Goal: Information Seeking & Learning: Learn about a topic

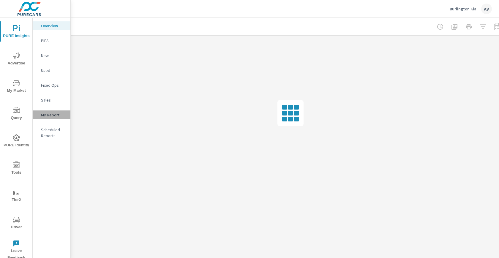
click at [56, 112] on p "My Report" at bounding box center [53, 115] width 25 height 6
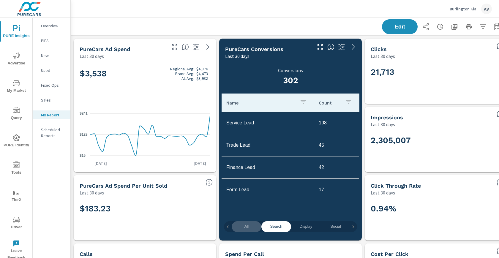
click at [252, 226] on span "All" at bounding box center [246, 227] width 23 height 7
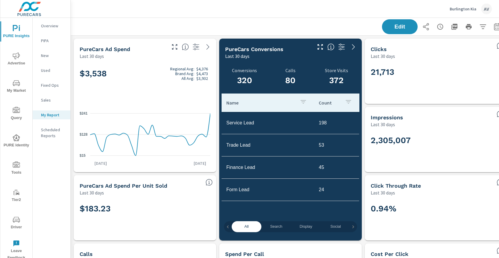
click at [155, 188] on h5 "PureCars Ad Spend Per Unit Sold" at bounding box center [124, 186] width 88 height 6
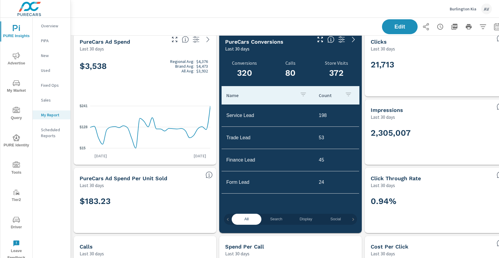
scroll to position [9, 0]
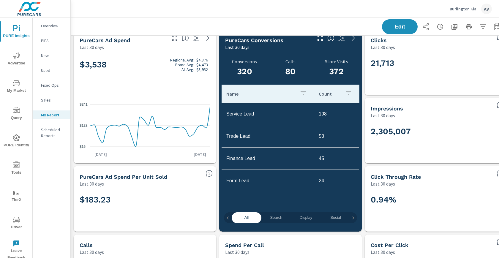
click at [153, 199] on h2 "$183.23" at bounding box center [145, 200] width 131 height 10
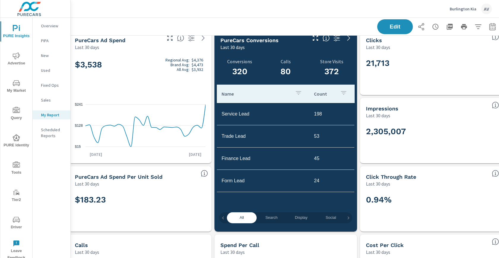
scroll to position [9, 16]
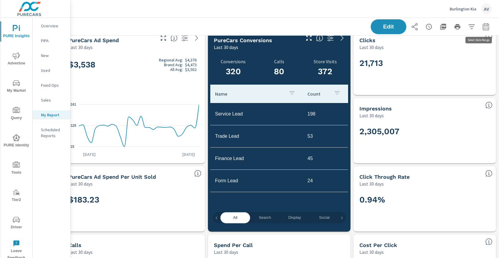
click at [483, 26] on icon "button" at bounding box center [486, 26] width 7 height 7
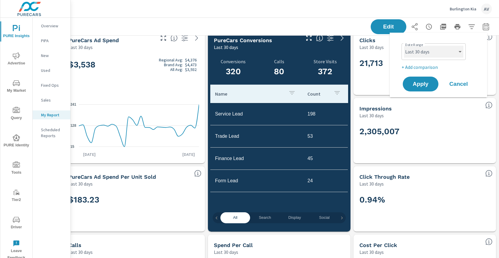
click at [441, 52] on select "Custom Yesterday Last week Last 7 days Last 14 days Last 30 days Last 45 days L…" at bounding box center [433, 52] width 59 height 12
select select "Last month"
click at [424, 79] on button "Apply" at bounding box center [420, 83] width 37 height 15
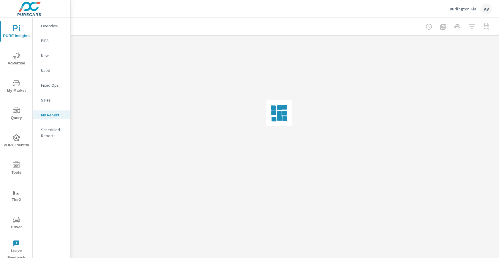
scroll to position [0, 11]
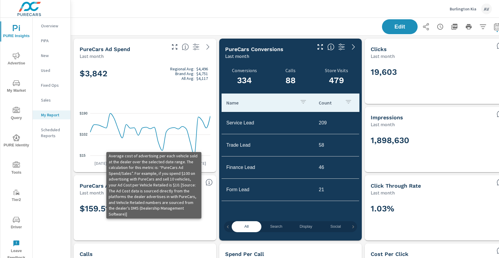
click at [209, 183] on icon at bounding box center [209, 182] width 7 height 7
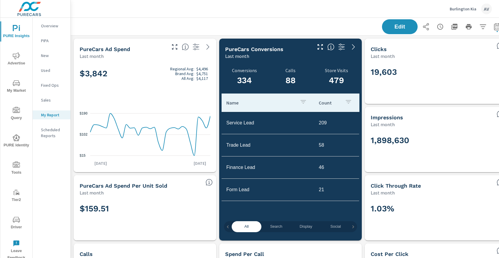
click at [196, 185] on div "PureCars Ad Spend Per Unit Sold" at bounding box center [140, 186] width 121 height 7
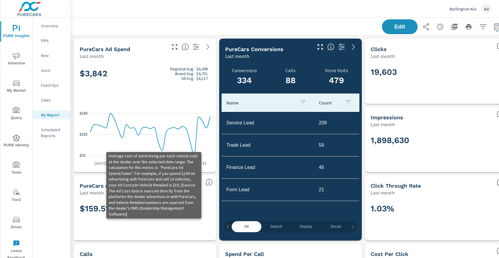
click at [209, 184] on icon at bounding box center [209, 183] width 1 height 4
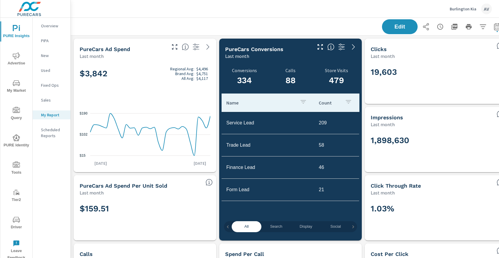
click at [209, 191] on div "PureCars Ad Spend Per Unit Sold Last month" at bounding box center [145, 185] width 143 height 21
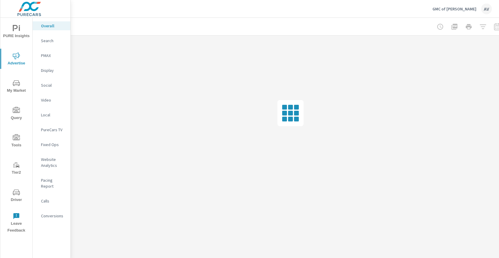
click at [13, 27] on icon "nav menu" at bounding box center [15, 28] width 5 height 6
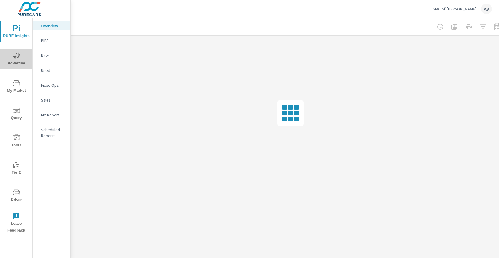
click at [14, 60] on span "Advertise" at bounding box center [16, 59] width 29 height 15
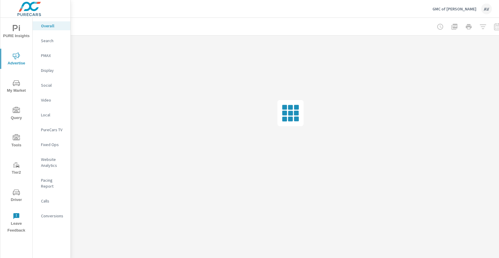
click at [15, 87] on span "My Market" at bounding box center [16, 87] width 29 height 15
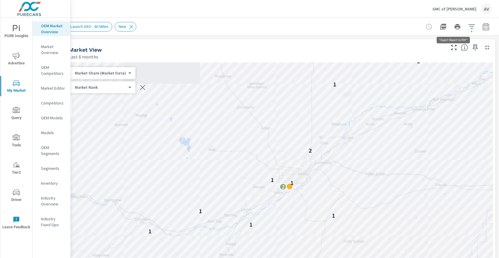
scroll to position [0, 16]
click at [469, 27] on icon "button" at bounding box center [472, 26] width 6 height 4
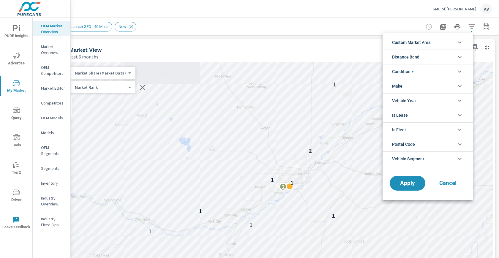
click at [449, 44] on li "Custom Market Area" at bounding box center [428, 42] width 90 height 15
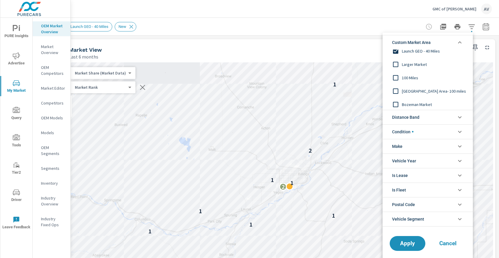
scroll to position [20, 0]
click at [399, 102] on input "filter options" at bounding box center [396, 103] width 12 height 12
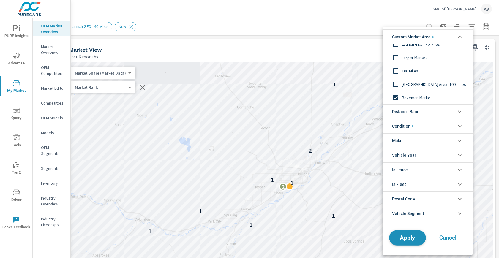
click at [412, 235] on span "Apply" at bounding box center [408, 238] width 24 height 6
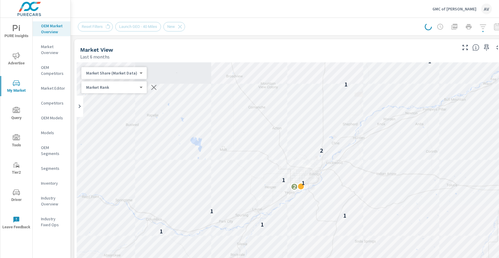
scroll to position [0, 0]
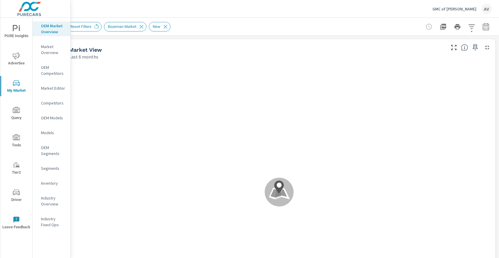
scroll to position [0, 16]
click at [483, 29] on icon "button" at bounding box center [486, 26] width 7 height 7
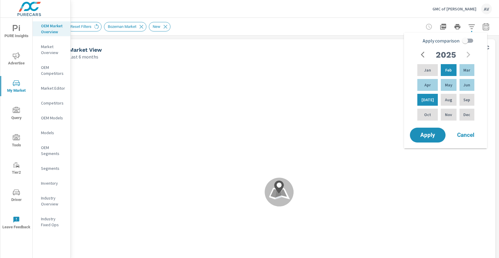
click at [483, 29] on icon "button" at bounding box center [486, 26] width 7 height 7
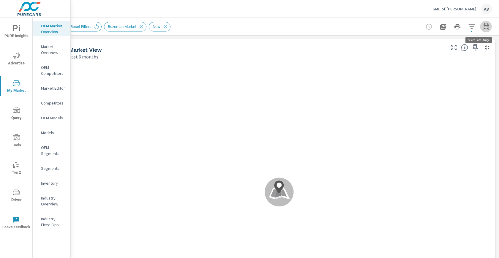
click at [483, 30] on icon "button" at bounding box center [486, 26] width 6 height 7
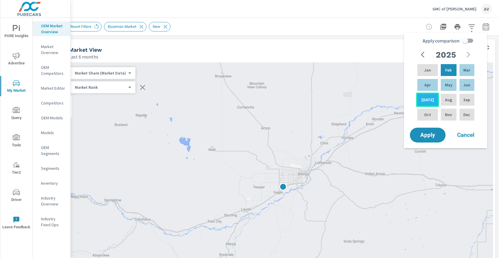
click at [431, 99] on div "Jul" at bounding box center [427, 100] width 23 height 14
click at [465, 41] on input "Apply comparison" at bounding box center [466, 40] width 34 height 11
checkbox input "true"
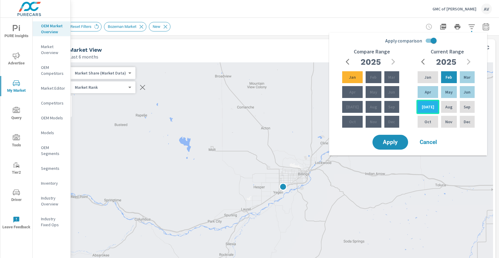
click at [425, 107] on p "Jul" at bounding box center [428, 107] width 12 height 6
click at [46, 47] on p "Market Overview" at bounding box center [53, 50] width 25 height 12
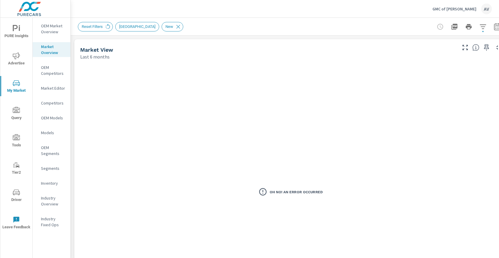
scroll to position [0, 0]
click at [56, 30] on p "OEM Market Overview" at bounding box center [53, 29] width 25 height 12
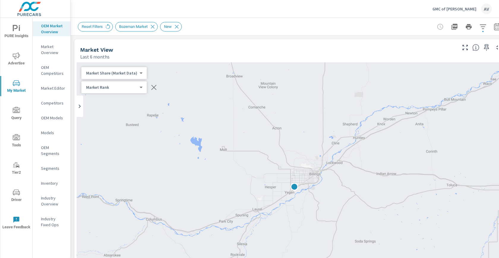
click at [365, 31] on div "Reset Filters Bozeman Market New" at bounding box center [291, 27] width 426 height 18
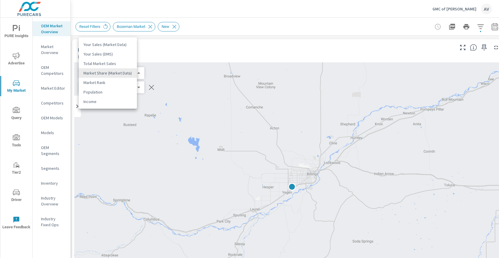
click at [122, 74] on body "PURE Insights Advertise My Market Query Tools Tier2 Driver Leave Feedback OEM M…" at bounding box center [249, 129] width 499 height 258
click at [114, 64] on li "Total Market Sales" at bounding box center [108, 64] width 58 height 10
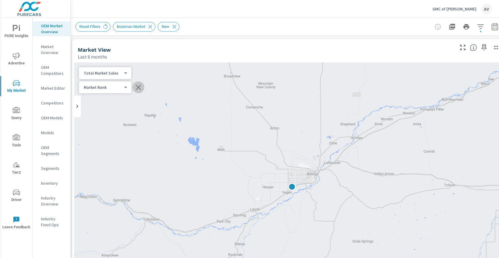
click at [136, 87] on icon "button" at bounding box center [138, 87] width 7 height 7
click at [178, 28] on icon at bounding box center [174, 26] width 7 height 7
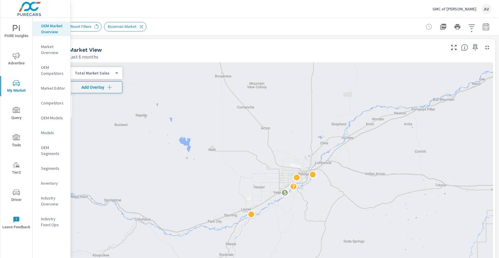
scroll to position [0, 16]
click at [483, 30] on icon "button" at bounding box center [486, 26] width 7 height 7
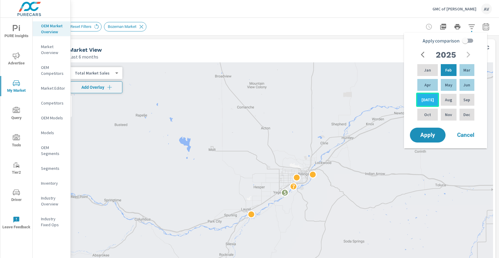
click at [428, 99] on p "Jul" at bounding box center [428, 100] width 12 height 6
click at [430, 85] on div "Apr" at bounding box center [427, 85] width 23 height 14
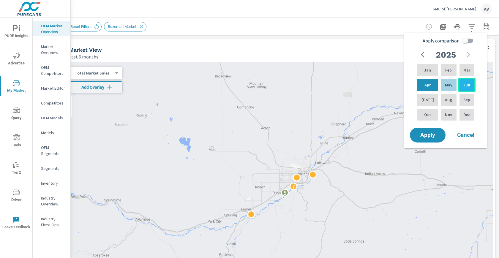
click at [464, 86] on p "Jun" at bounding box center [467, 85] width 7 height 6
drag, startPoint x: 415, startPoint y: 100, endPoint x: 422, endPoint y: 98, distance: 7.4
click at [415, 100] on div "2025 Jan Feb Mar Apr May Jun Jul Aug Sep Oct Nov Dec" at bounding box center [447, 88] width 76 height 78
click at [425, 98] on p "Jul" at bounding box center [428, 100] width 12 height 6
click at [472, 134] on span "Cancel" at bounding box center [466, 135] width 24 height 5
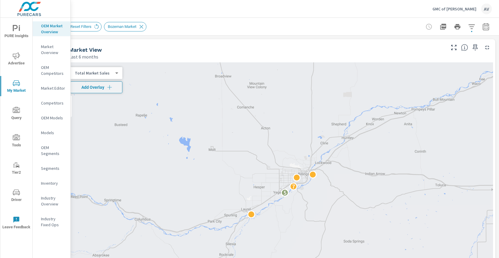
click at [397, 43] on div "Market View Last 6 months" at bounding box center [255, 49] width 384 height 21
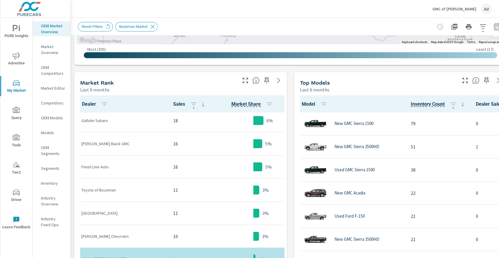
scroll to position [0, 0]
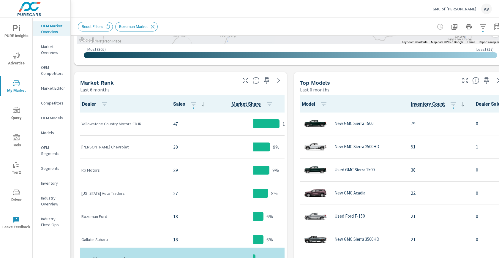
click at [76, 106] on div "Dealer Sales Market Share Market Rank Yellowstone Country Motors CDJR 47 15% 1 …" at bounding box center [180, 201] width 213 height 216
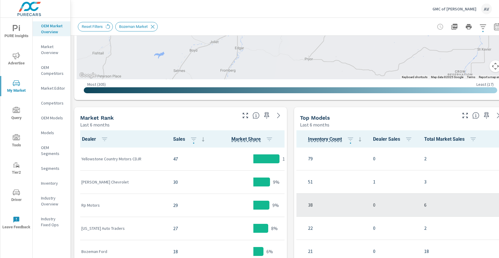
scroll to position [0, 0]
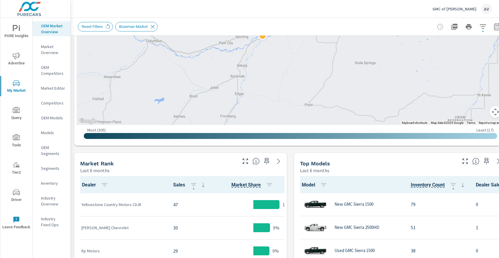
scroll to position [100, 0]
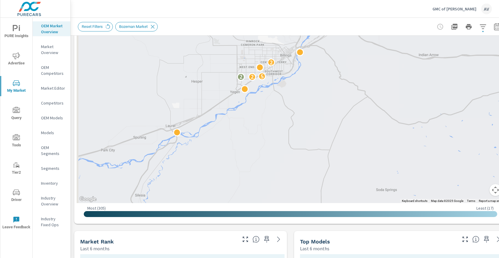
drag, startPoint x: 313, startPoint y: 102, endPoint x: 354, endPoint y: 183, distance: 90.3
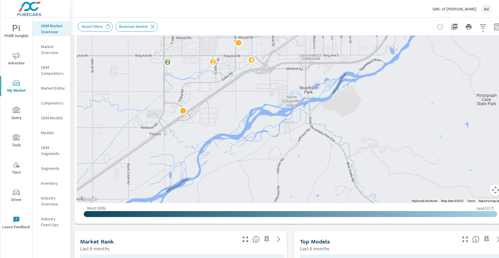
drag, startPoint x: 308, startPoint y: 129, endPoint x: 466, endPoint y: 132, distance: 158.2
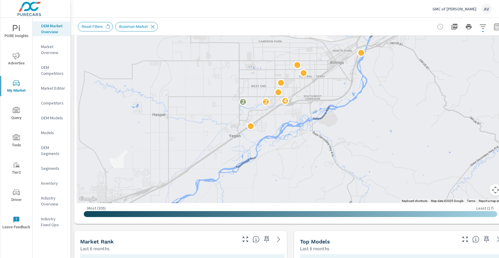
drag, startPoint x: 434, startPoint y: 152, endPoint x: 356, endPoint y: 146, distance: 78.2
click at [356, 146] on div "2 2 4" at bounding box center [438, 222] width 449 height 292
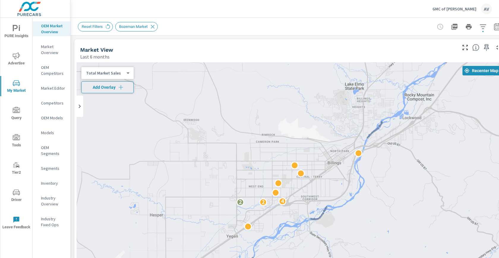
click at [126, 87] on span "Add Overlay" at bounding box center [107, 87] width 47 height 6
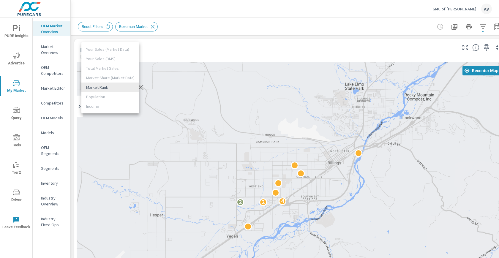
click at [129, 87] on body "PURE Insights Advertise My Market Query Tools Tier2 Driver Leave Feedback OEM M…" at bounding box center [249, 129] width 499 height 258
click at [129, 87] on li "Market Rank" at bounding box center [110, 88] width 58 height 10
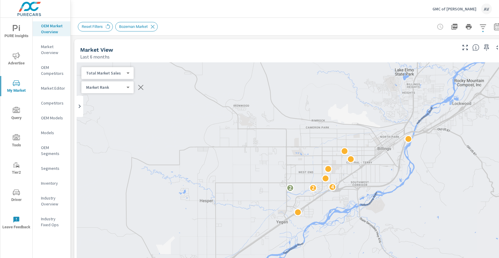
scroll to position [0, 0]
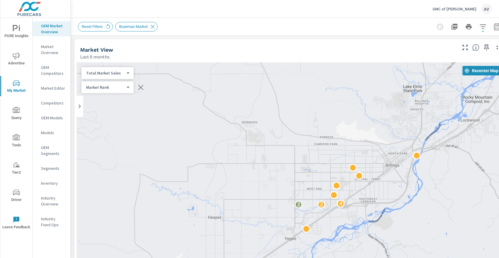
drag, startPoint x: 215, startPoint y: 124, endPoint x: 381, endPoint y: 113, distance: 167.1
click at [377, 114] on div "2 2 4" at bounding box center [291, 182] width 428 height 241
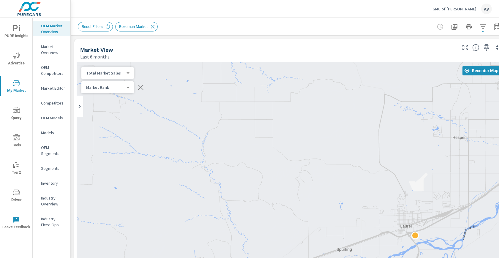
drag, startPoint x: 278, startPoint y: 163, endPoint x: 393, endPoint y: 91, distance: 135.6
click at [372, 102] on div "2 2 4" at bounding box center [291, 182] width 428 height 241
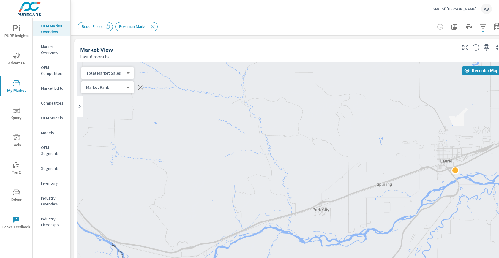
drag, startPoint x: 403, startPoint y: 155, endPoint x: 280, endPoint y: 68, distance: 150.1
click at [284, 72] on div "2 2" at bounding box center [291, 182] width 428 height 241
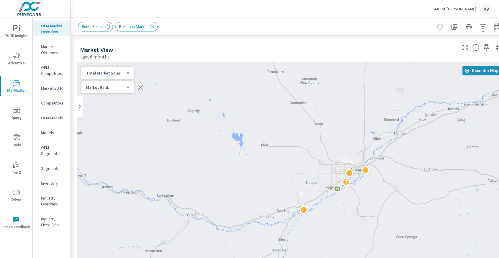
drag, startPoint x: 417, startPoint y: 154, endPoint x: 350, endPoint y: 229, distance: 100.6
click at [350, 230] on div "18 4 5 7 —" at bounding box center [291, 182] width 428 height 241
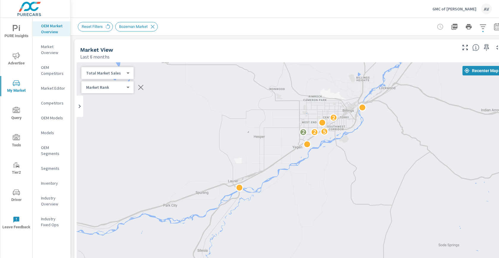
drag, startPoint x: 364, startPoint y: 187, endPoint x: 381, endPoint y: 150, distance: 40.5
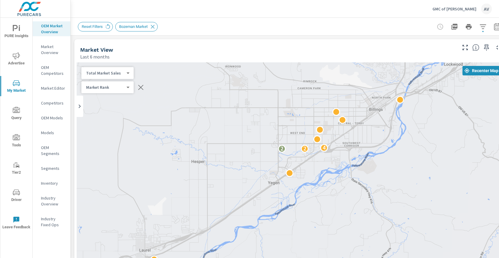
drag, startPoint x: 331, startPoint y: 152, endPoint x: 391, endPoint y: 202, distance: 77.3
click at [391, 202] on div "2 2 4" at bounding box center [291, 182] width 428 height 241
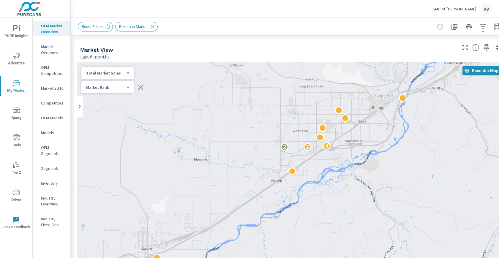
click at [117, 73] on body "PURE Insights Advertise My Market Query Tools Tier2 Driver Leave Feedback OEM M…" at bounding box center [249, 129] width 499 height 258
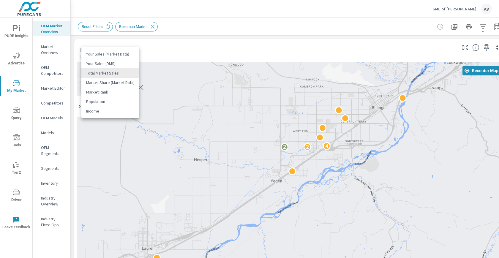
click at [113, 83] on li "Market Share (Market Data)" at bounding box center [110, 83] width 58 height 10
click at [106, 74] on body "PURE Insights Advertise My Market Query Tools Tier2 Driver Leave Feedback OEM M…" at bounding box center [249, 129] width 499 height 258
click at [108, 64] on li "Total Market Sales" at bounding box center [110, 64] width 58 height 10
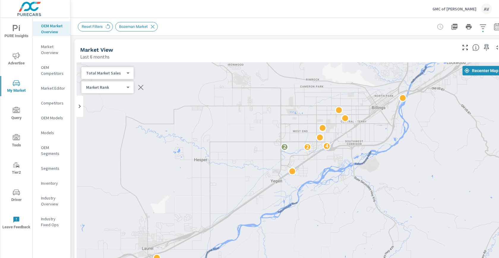
click at [112, 72] on body "PURE Insights Advertise My Market Query Tools Tier2 Driver Leave Feedback OEM M…" at bounding box center [249, 129] width 499 height 258
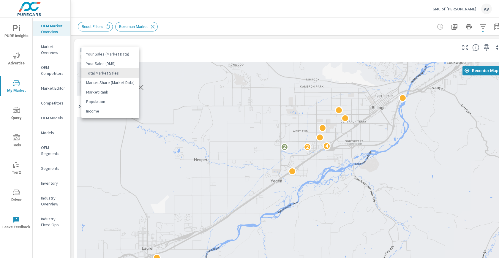
click at [111, 62] on li "Your Sales (DMS)" at bounding box center [110, 64] width 58 height 10
click at [118, 73] on body "PURE Insights Advertise My Market Query Tools Tier2 Driver Leave Feedback OEM M…" at bounding box center [249, 129] width 499 height 258
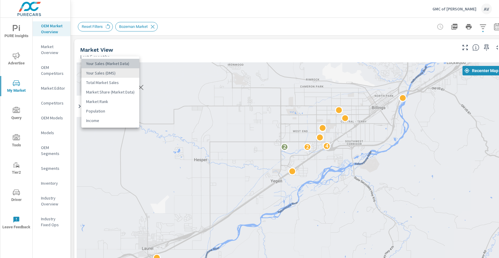
click at [117, 64] on li "Your Sales (Market Data)" at bounding box center [110, 64] width 58 height 10
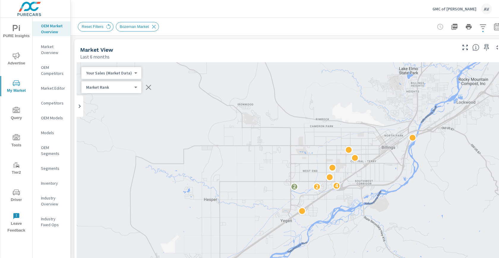
scroll to position [0, 0]
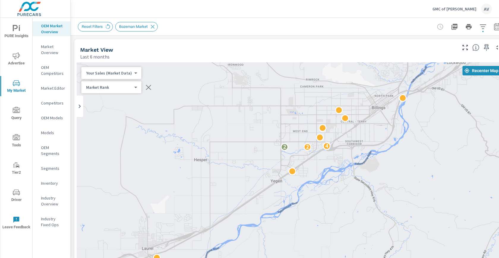
scroll to position [0, 0]
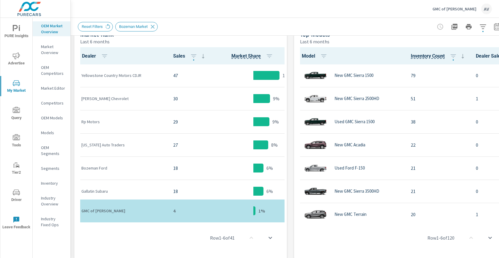
scroll to position [286, 0]
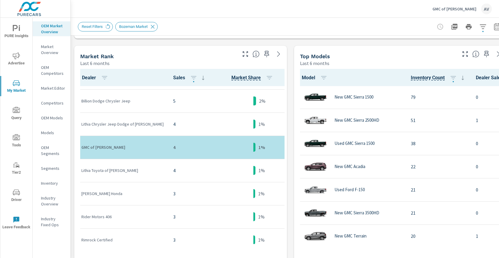
scroll to position [369, 0]
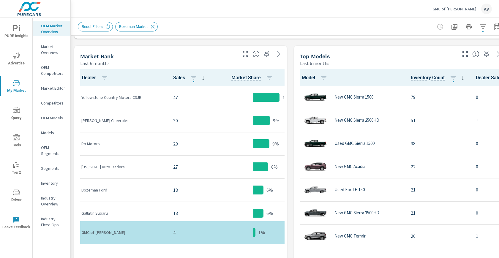
click at [122, 97] on p "Yellowstone Country Motors CDJR" at bounding box center [122, 98] width 82 height 6
click at [259, 95] on div at bounding box center [267, 97] width 26 height 9
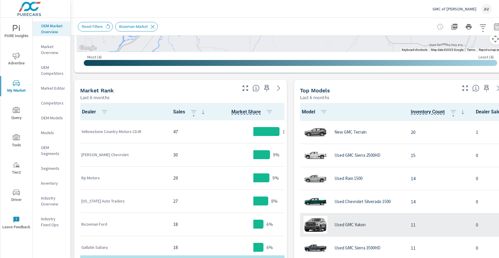
scroll to position [121, 0]
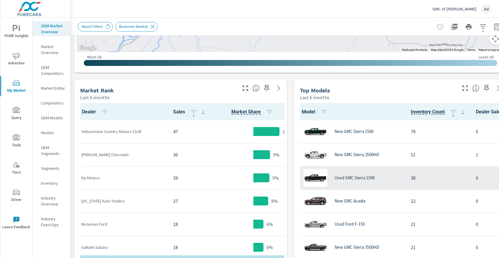
scroll to position [0, 0]
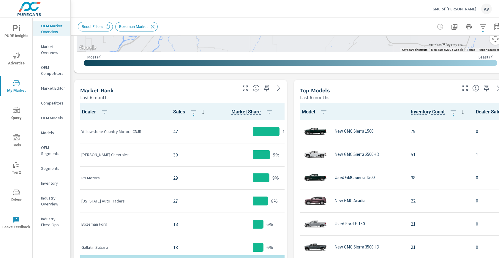
click at [485, 112] on span "Dealer Sales" at bounding box center [497, 111] width 42 height 7
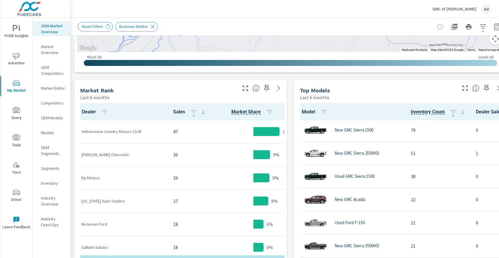
scroll to position [251, 0]
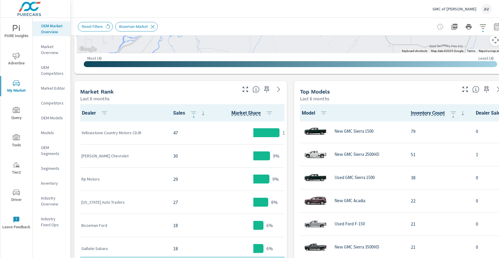
click at [288, 105] on div "Market View Last 6 months ← Move left → Move right ↑ Move up ↓ Move down + Zoom…" at bounding box center [291, 175] width 440 height 780
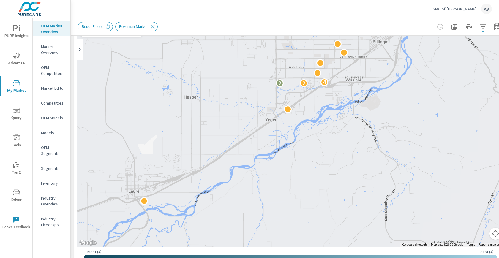
scroll to position [26, 0]
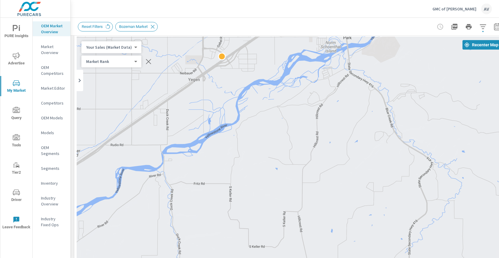
click at [397, 27] on div "Reset Filters Bozeman Market" at bounding box center [249, 27] width 342 height 10
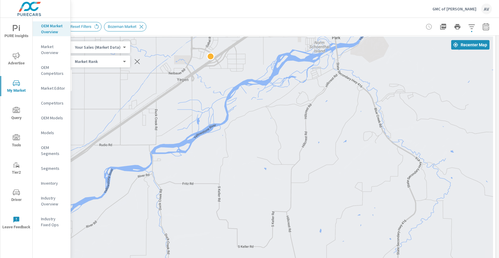
scroll to position [26, 16]
click at [484, 26] on icon "button" at bounding box center [486, 27] width 4 height 2
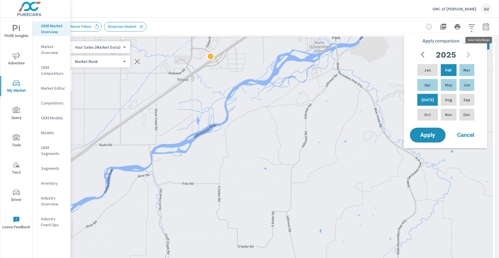
click at [483, 27] on icon "button" at bounding box center [486, 26] width 7 height 7
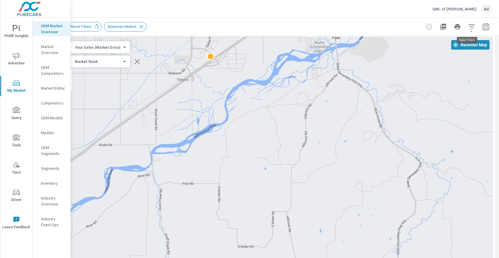
click at [468, 27] on icon "button" at bounding box center [471, 26] width 7 height 7
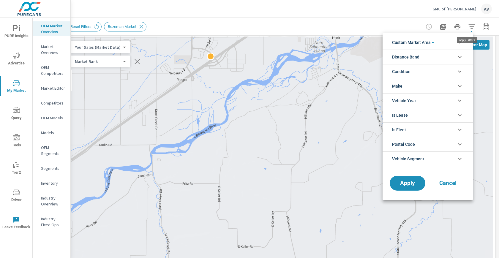
scroll to position [20, 0]
click at [439, 43] on li "Custom Market Area" at bounding box center [428, 42] width 90 height 15
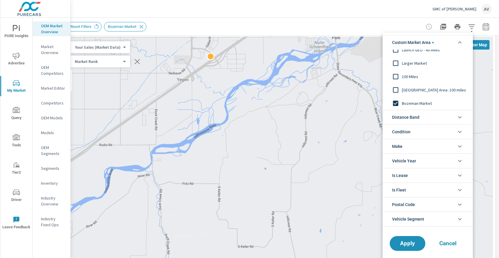
click at [397, 91] on input "filter options" at bounding box center [396, 90] width 12 height 12
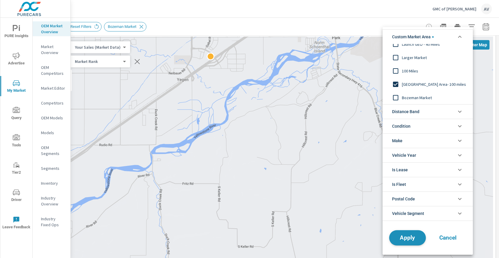
click at [405, 240] on button "Apply" at bounding box center [407, 237] width 37 height 15
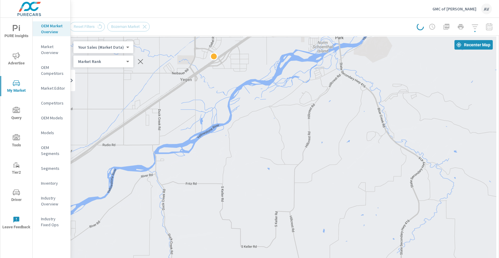
scroll to position [0, 0]
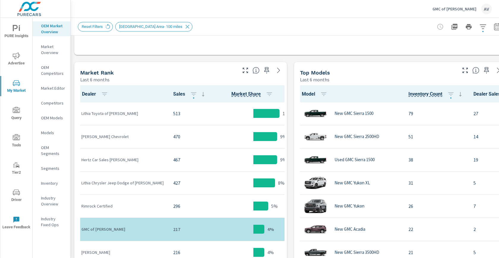
scroll to position [283, 0]
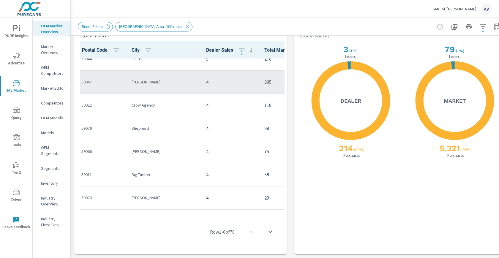
scroll to position [104, 0]
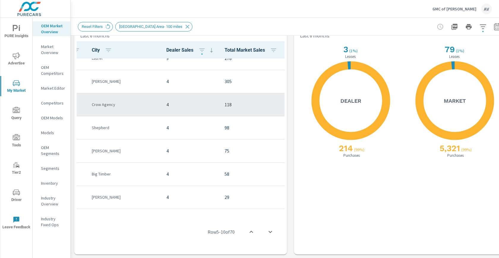
scroll to position [104, 16]
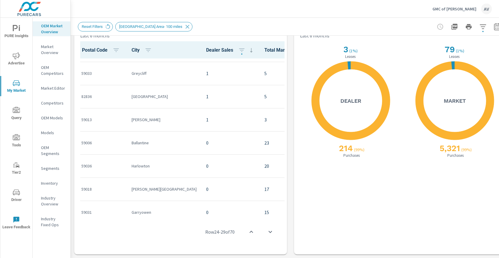
scroll to position [669, 0]
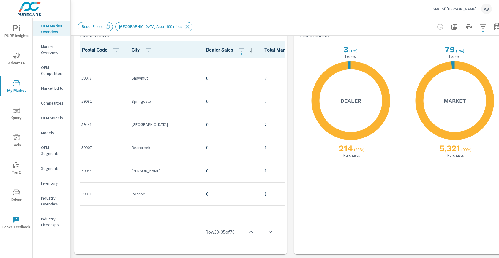
scroll to position [1447, 0]
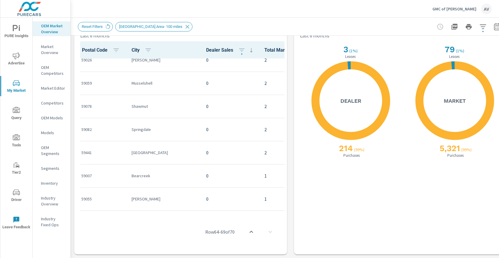
scroll to position [1347, 0]
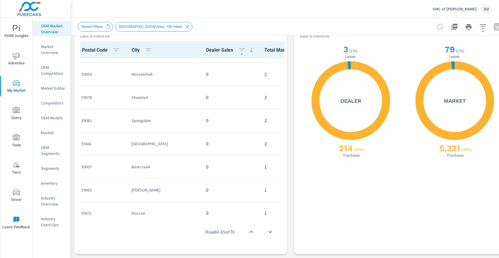
scroll to position [1460, 0]
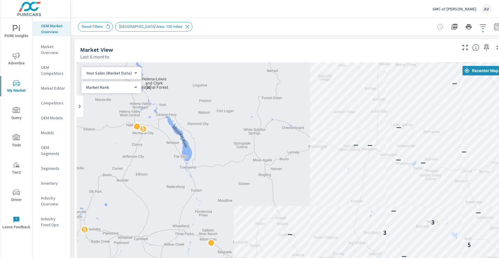
click at [184, 28] on icon at bounding box center [187, 26] width 7 height 7
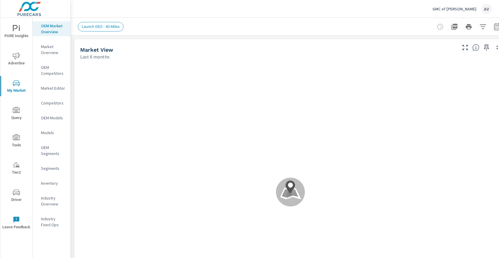
scroll to position [1437, 0]
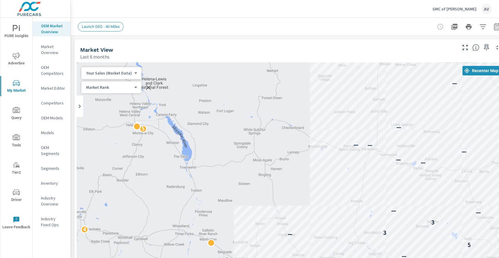
click at [51, 103] on p "Competitors" at bounding box center [53, 103] width 25 height 6
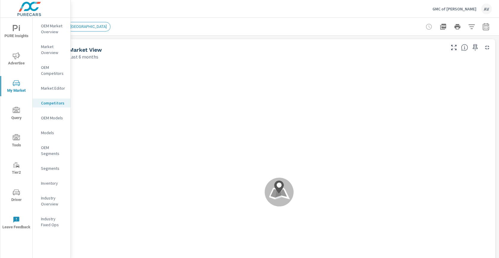
scroll to position [0, 16]
click at [483, 29] on icon "button" at bounding box center [486, 26] width 7 height 7
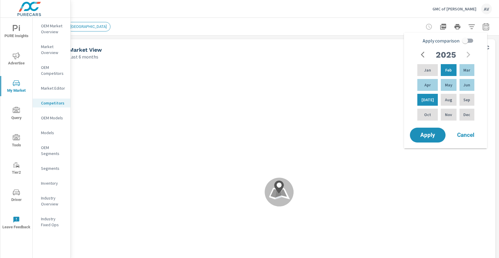
click at [470, 28] on icon "button" at bounding box center [471, 26] width 7 height 7
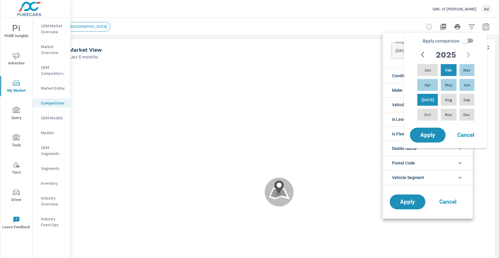
click at [359, 25] on div at bounding box center [249, 129] width 499 height 258
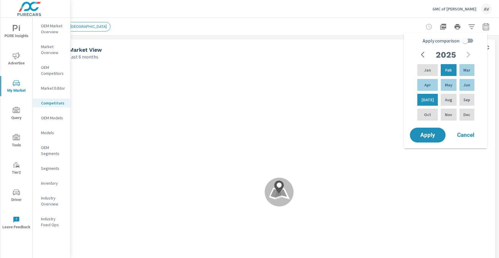
click at [482, 32] on div "Designated Market Area LOS ANGELES LOS ANGELES ​ Condition New Used Make Toyota…" at bounding box center [249, 129] width 499 height 258
click at [481, 27] on div "Designated Market Area LOS ANGELES LOS ANGELES ​ Condition New Used Make Toyota…" at bounding box center [249, 129] width 499 height 258
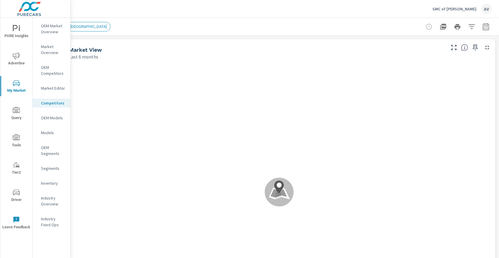
click at [463, 92] on span "Cancel" at bounding box center [472, 90] width 18 height 3
click at [468, 24] on icon "button" at bounding box center [471, 26] width 7 height 7
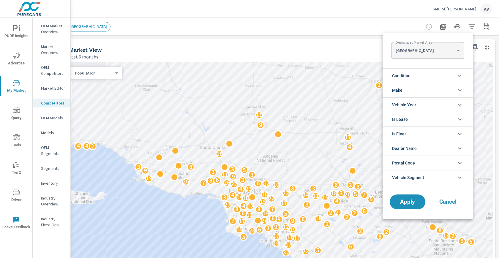
click at [415, 49] on body "PURE Insights Advertise My Market Query Tools Tier2 Driver Leave Feedback OEM M…" at bounding box center [249, 129] width 499 height 258
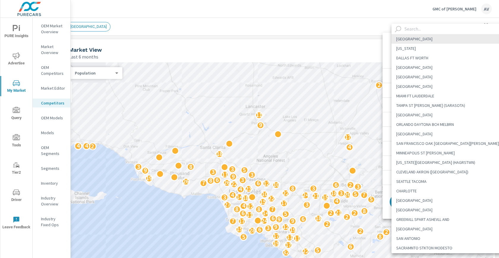
scroll to position [138, 0]
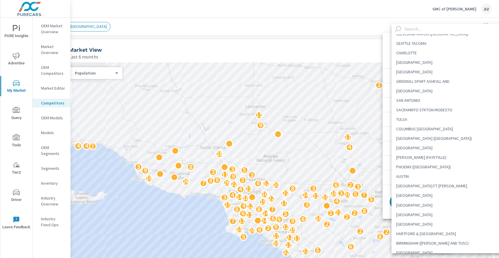
click at [229, 33] on div at bounding box center [249, 129] width 499 height 258
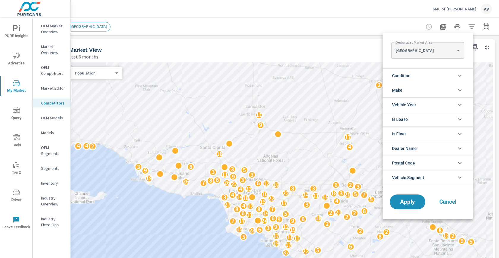
click at [307, 32] on div at bounding box center [249, 129] width 499 height 258
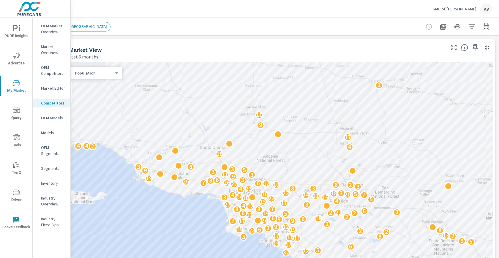
scroll to position [0, 16]
click at [471, 29] on button "button" at bounding box center [472, 27] width 12 height 12
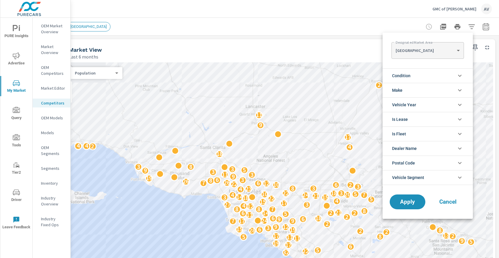
click at [441, 52] on body "PURE Insights Advertise My Market Query Tools Tier2 Driver Leave Feedback OEM M…" at bounding box center [249, 129] width 499 height 258
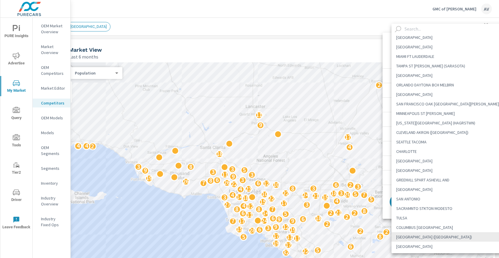
scroll to position [0, 0]
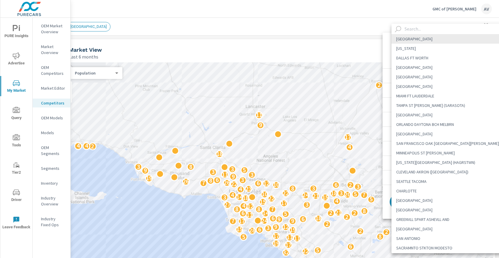
click at [421, 32] on input "text" at bounding box center [455, 29] width 107 height 10
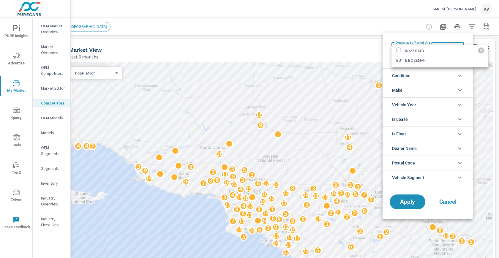
type input "bozeman"
click at [414, 63] on li "BUTTE BOZEMAN" at bounding box center [440, 61] width 97 height 10
type Area "BUTTE BOZEMAN"
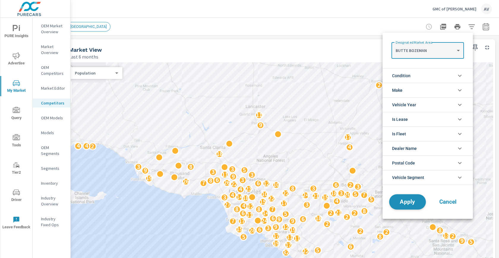
click at [406, 203] on span "Apply" at bounding box center [408, 202] width 24 height 6
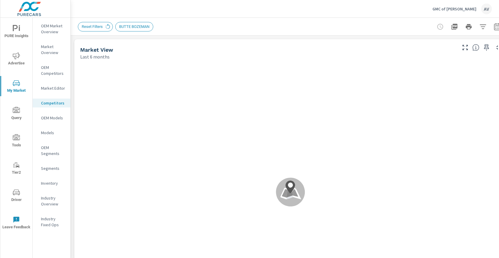
scroll to position [1145, 0]
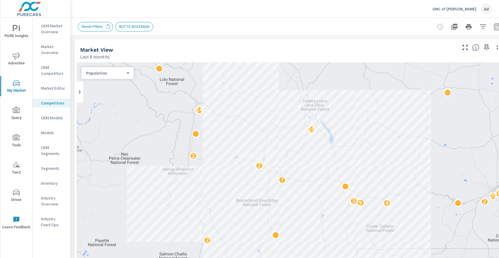
click at [107, 76] on body "PURE Insights Advertise My Market Query Tools Tier2 Driver Leave Feedback OEM M…" at bounding box center [249, 129] width 499 height 258
click at [109, 63] on li "Sales" at bounding box center [105, 64] width 48 height 10
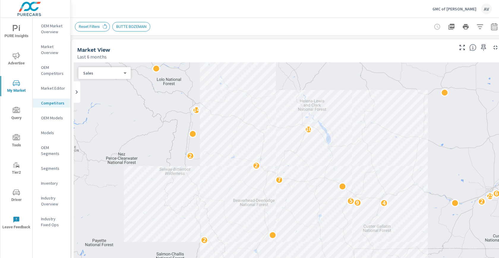
scroll to position [0, 16]
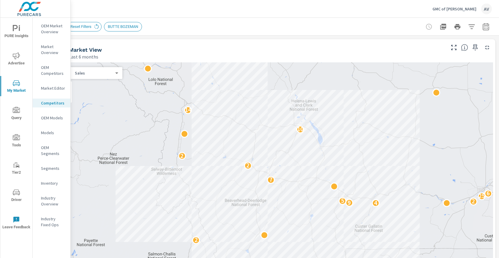
click at [488, 28] on div "Reset Filters BUTTE BOZEMAN" at bounding box center [279, 27] width 440 height 18
click at [485, 28] on icon "button" at bounding box center [486, 26] width 7 height 7
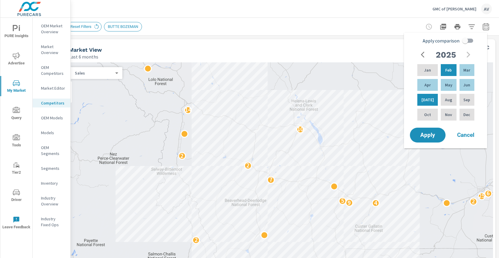
click at [471, 136] on span "Cancel" at bounding box center [466, 135] width 24 height 5
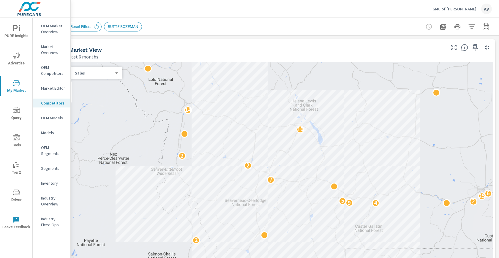
click at [351, 50] on div "Market View" at bounding box center [257, 49] width 376 height 7
click at [487, 28] on button "button" at bounding box center [486, 27] width 12 height 12
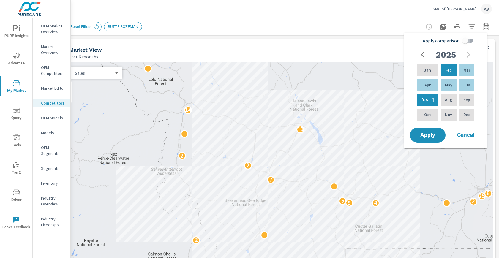
click at [464, 41] on input "Apply comparison" at bounding box center [466, 40] width 34 height 11
checkbox input "true"
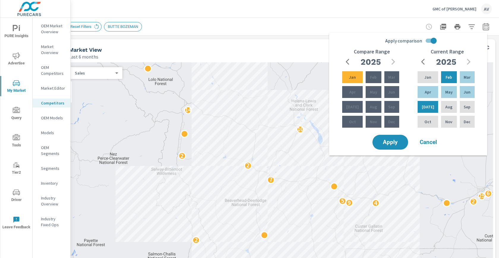
click at [350, 62] on icon "button" at bounding box center [349, 61] width 7 height 7
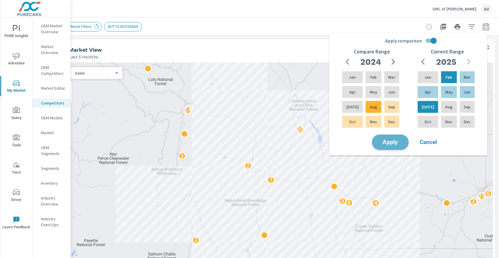
click at [391, 137] on button "Apply" at bounding box center [390, 142] width 37 height 15
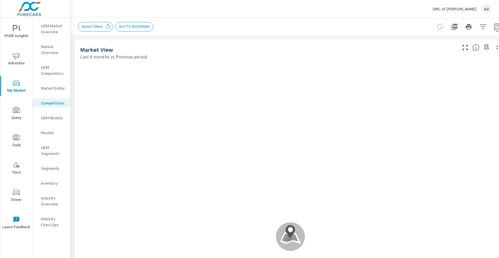
scroll to position [1145, 0]
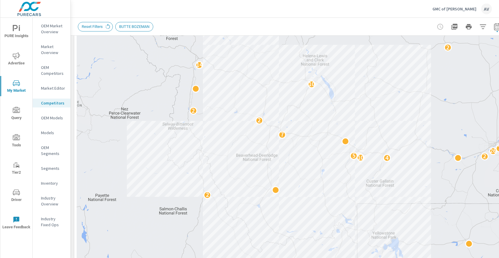
scroll to position [109, 0]
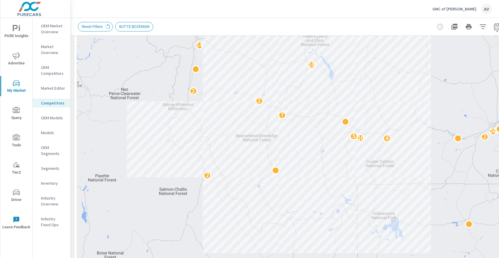
click at [278, 102] on div "9 8 3 21 42 2 14 2 7 2 12 2 3 7 2 4 5 3 8 2 3 12 23 7 2 4 3 3 2 4 10 2 5 2 26 7…" at bounding box center [291, 118] width 428 height 331
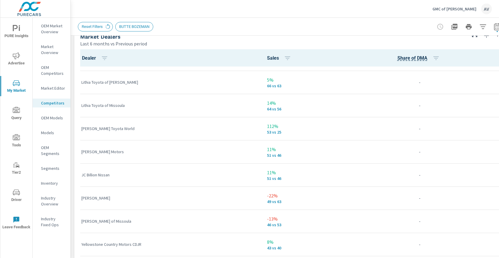
scroll to position [302, 0]
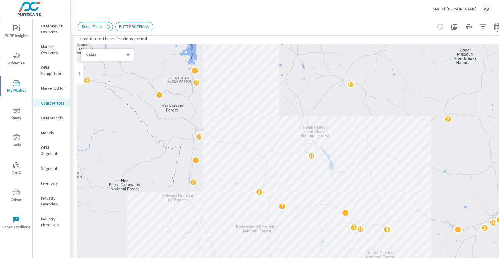
scroll to position [18, 0]
click at [83, 76] on icon at bounding box center [79, 73] width 7 height 7
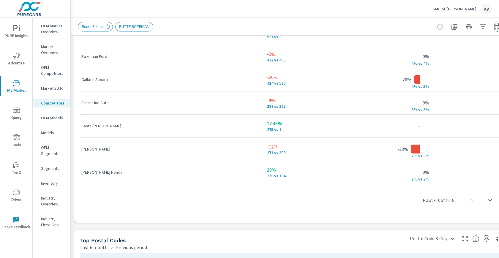
scroll to position [509, 0]
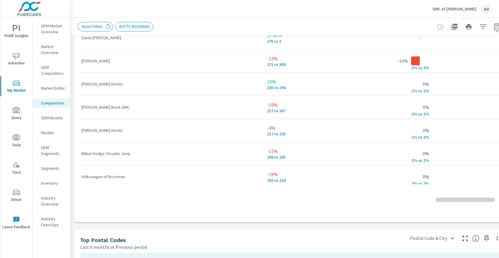
scroll to position [97, 0]
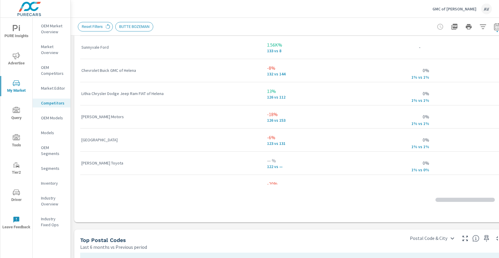
scroll to position [388, 0]
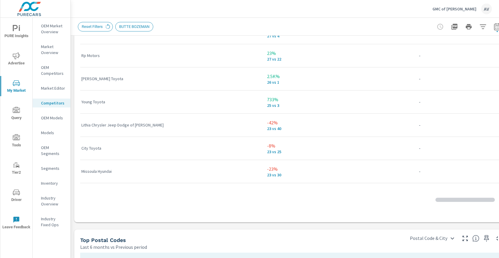
scroll to position [1128, 0]
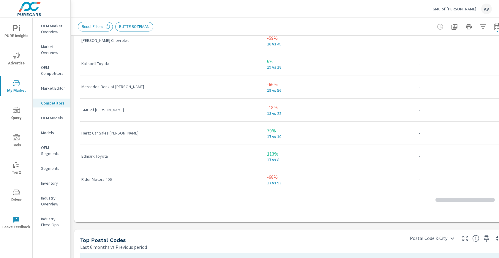
scroll to position [1315, 0]
click at [226, 106] on div "GMC of [PERSON_NAME]" at bounding box center [169, 109] width 176 height 18
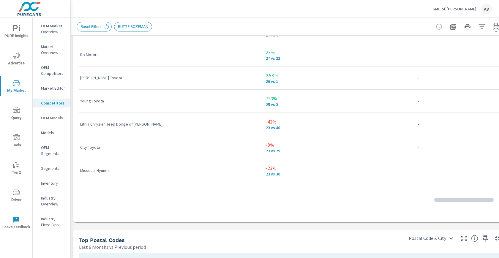
scroll to position [196, 0]
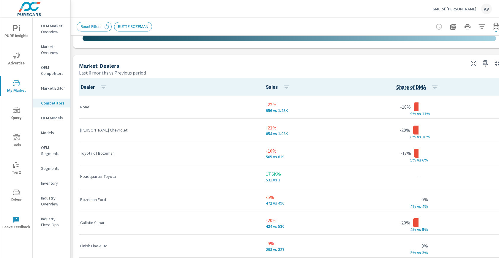
scroll to position [310, 1]
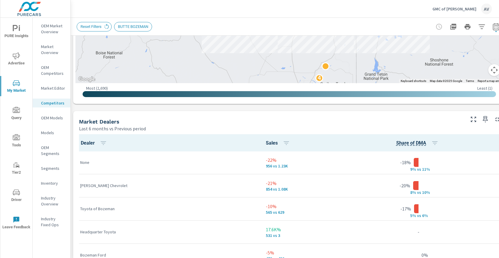
click at [204, 122] on div "Market Dealers" at bounding box center [271, 121] width 385 height 7
click at [72, 110] on div "Market View Last 6 months vs Previous period ← Move left → Move right ↑ Move up…" at bounding box center [290, 235] width 440 height 1018
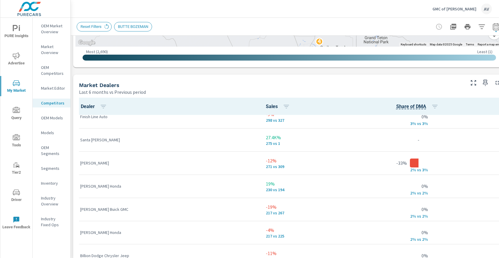
scroll to position [150, 0]
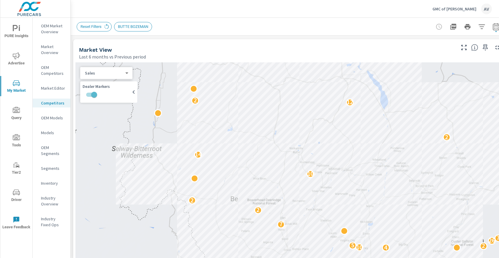
scroll to position [0, 0]
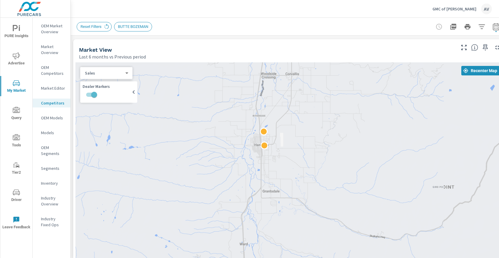
drag, startPoint x: 322, startPoint y: 177, endPoint x: 202, endPoint y: 107, distance: 139.0
click at [219, 116] on div at bounding box center [290, 227] width 428 height 331
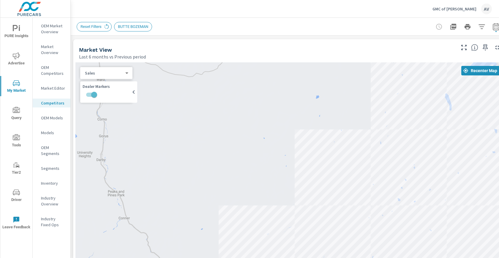
drag, startPoint x: 369, startPoint y: 171, endPoint x: 288, endPoint y: 97, distance: 109.0
click at [288, 97] on div "2" at bounding box center [290, 227] width 428 height 331
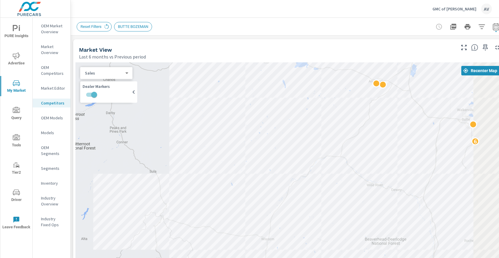
drag, startPoint x: 417, startPoint y: 193, endPoint x: 283, endPoint y: 128, distance: 148.9
click at [295, 128] on div "2 6 2 5 3 3 2" at bounding box center [290, 227] width 428 height 331
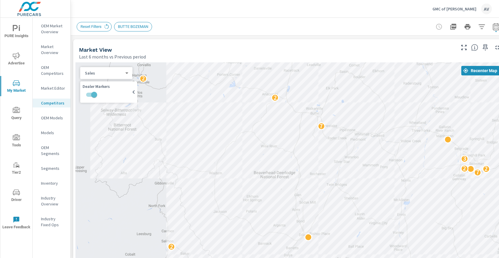
drag, startPoint x: 401, startPoint y: 181, endPoint x: 320, endPoint y: 148, distance: 87.3
click at [321, 149] on div "8 2 3 5 7 21 2 5 2 4 2 4 7 2 2 3 7 2 2 8 2 8 5 9 3 2 3 2 2" at bounding box center [290, 227] width 428 height 331
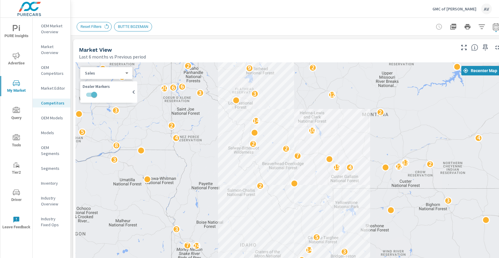
drag, startPoint x: 453, startPoint y: 182, endPoint x: 405, endPoint y: 172, distance: 49.4
click at [406, 172] on div "15 14 7 14 4 8 3 3 5 8 2 5 4 2 4 3 2 8 3 3 3 2 17 5 3 5 8 5 2 4 4 5 4 7 2 12 5 …" at bounding box center [290, 227] width 428 height 331
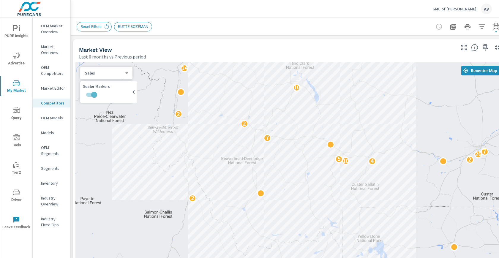
drag, startPoint x: 345, startPoint y: 164, endPoint x: 401, endPoint y: 161, distance: 55.4
click at [401, 161] on div "2 4 19 8 9 6 4 2 3 4 5 2 11 8 4 4 8 3 7 21 42 2 14 2 7 2 12 2 3 7 2 4 5 3 8 2 3…" at bounding box center [290, 227] width 428 height 331
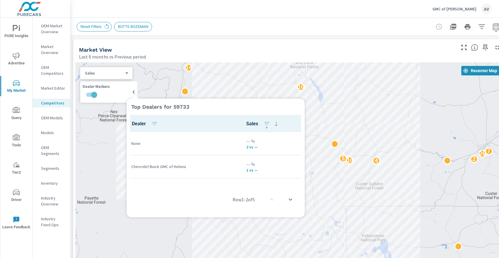
scroll to position [0, 0]
click at [133, 92] on icon at bounding box center [134, 95] width 7 height 7
click at [134, 92] on icon at bounding box center [134, 95] width 7 height 7
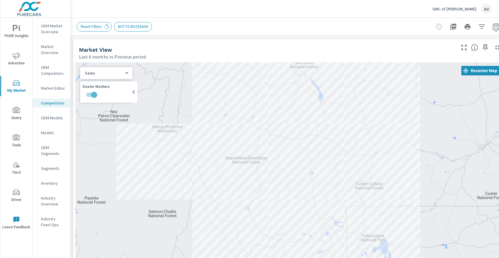
click at [135, 90] on icon at bounding box center [133, 92] width 7 height 7
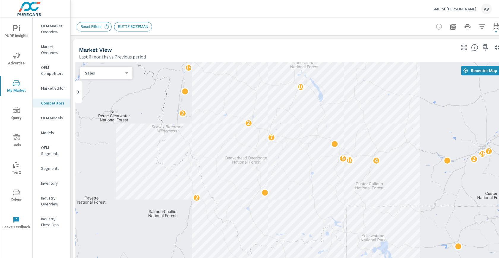
click at [201, 40] on div "Market View Last 6 months vs Previous period" at bounding box center [265, 49] width 384 height 21
click at [51, 52] on p "Market Overview" at bounding box center [53, 50] width 25 height 12
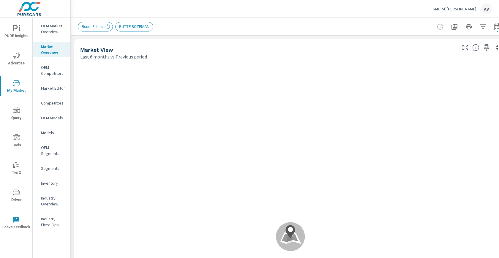
scroll to position [1109, 0]
click at [485, 26] on icon "button" at bounding box center [483, 26] width 7 height 7
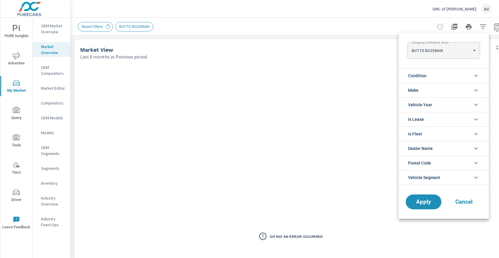
click at [199, 27] on div at bounding box center [249, 129] width 499 height 258
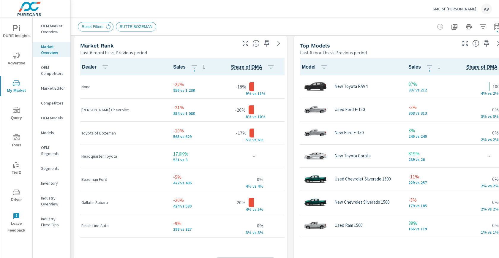
scroll to position [0, 0]
click at [71, 111] on div "Market View Last 6 months vs Previous period Oh No! An Error Occurred Market Ra…" at bounding box center [291, 127] width 440 height 954
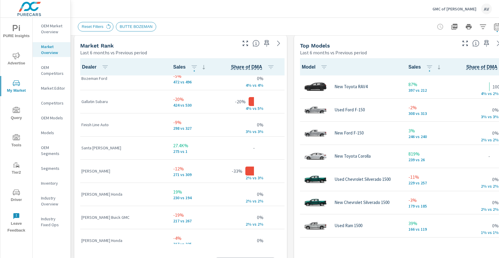
scroll to position [143, 0]
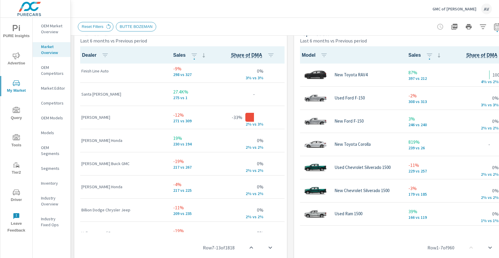
scroll to position [480, 0]
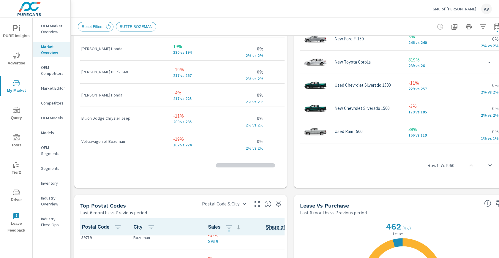
scroll to position [196, 0]
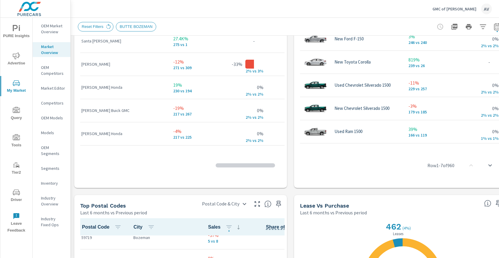
scroll to position [113, 0]
click at [292, 100] on div "Market View Last 6 months vs Previous period Oh No! An Error Occurred Market Ra…" at bounding box center [291, 33] width 440 height 954
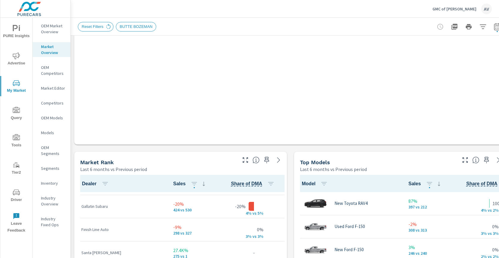
scroll to position [272, 0]
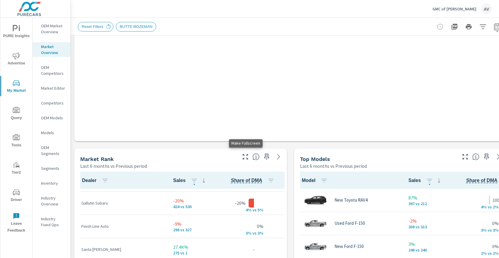
click at [245, 158] on icon "button" at bounding box center [245, 156] width 7 height 7
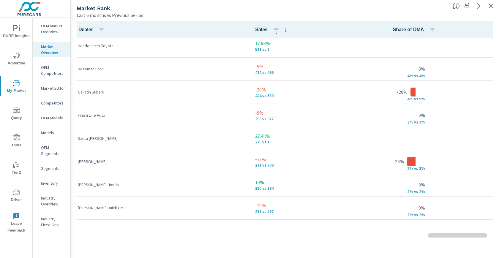
scroll to position [73, 0]
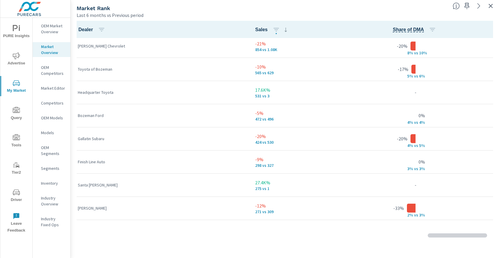
scroll to position [27, 0]
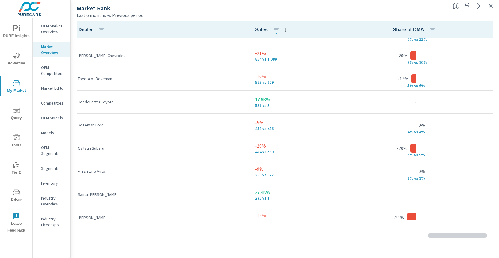
scroll to position [22, 0]
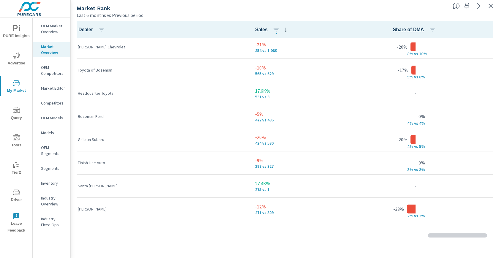
scroll to position [26, 0]
click at [18, 193] on icon "nav menu" at bounding box center [16, 192] width 7 height 7
